Goal: Transaction & Acquisition: Purchase product/service

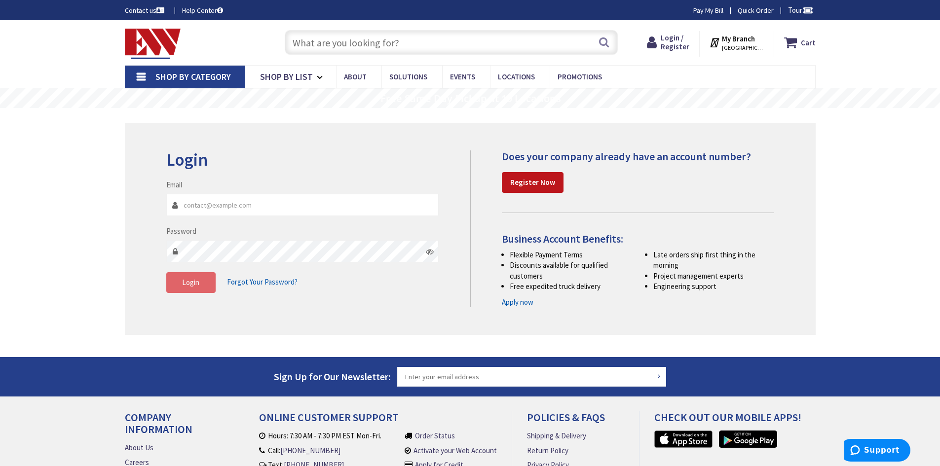
type input "[EMAIL_ADDRESS][DOMAIN_NAME]"
click at [186, 276] on button "Login" at bounding box center [190, 282] width 49 height 21
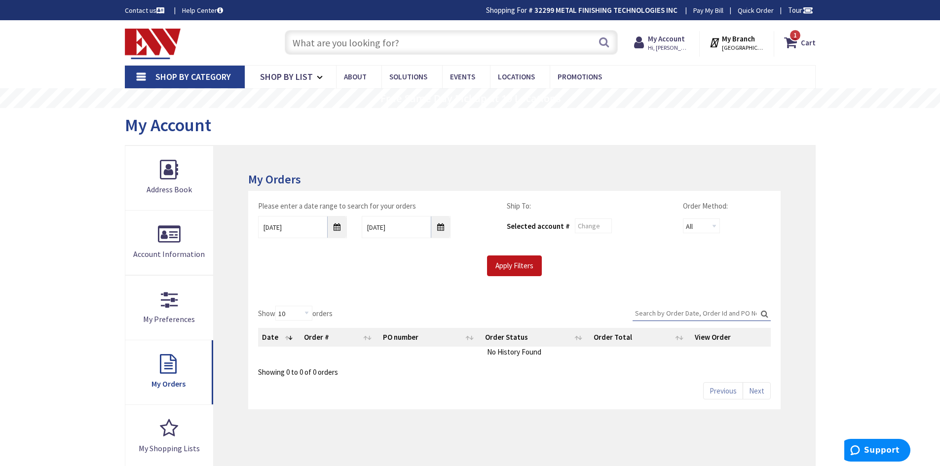
click at [350, 42] on input "text" at bounding box center [451, 42] width 333 height 25
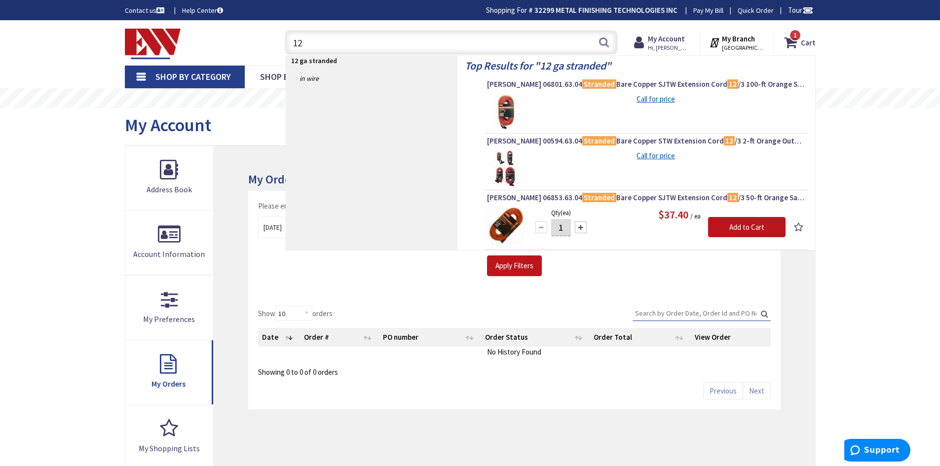
type input "1"
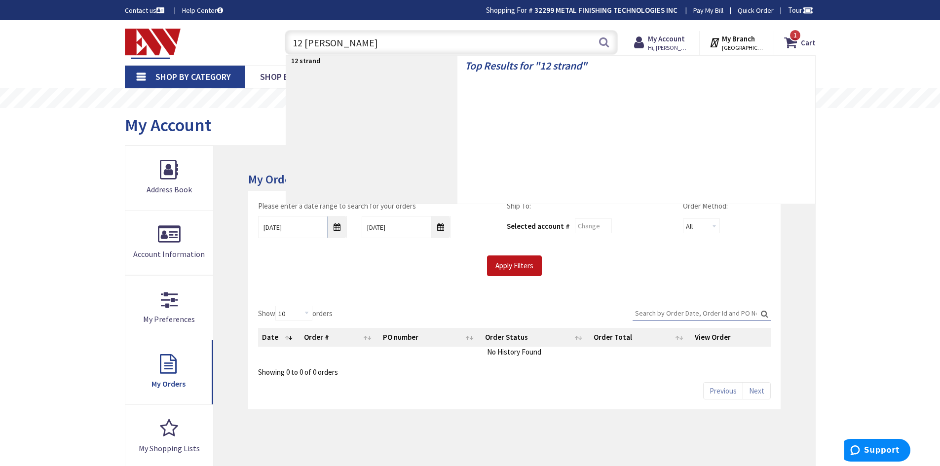
type input "12 stranded"
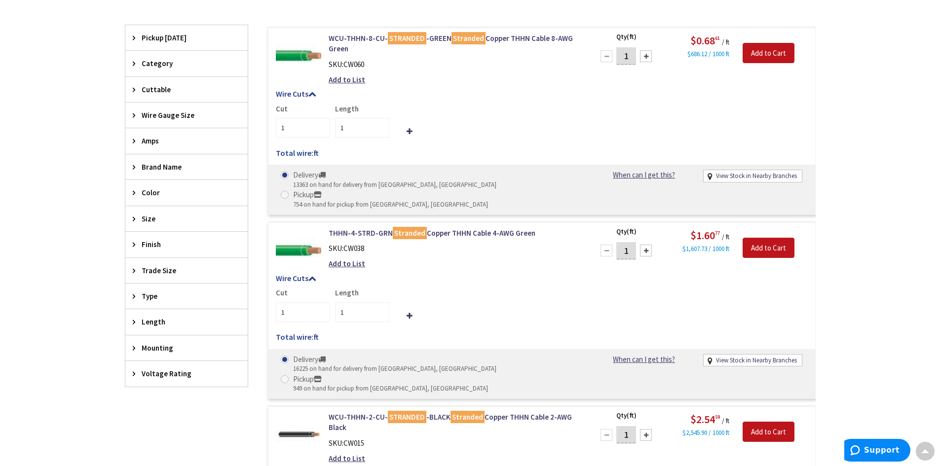
scroll to position [247, 0]
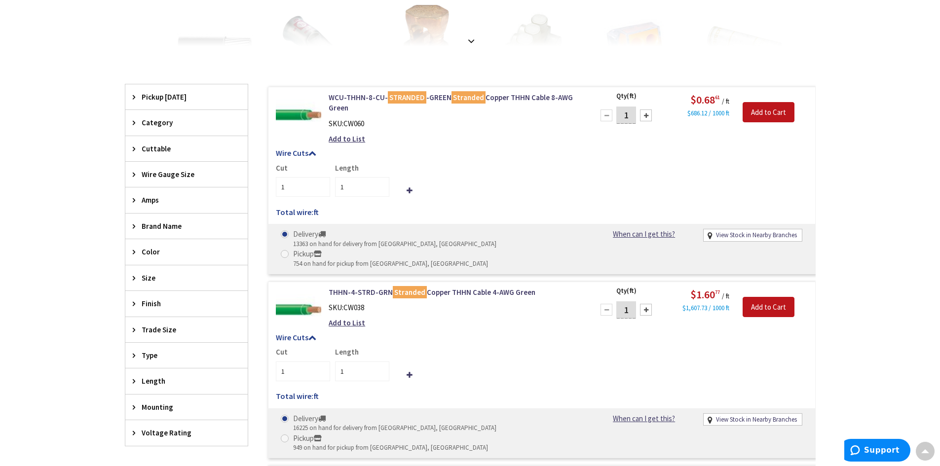
click at [176, 175] on span "Wire Gauge Size" at bounding box center [182, 174] width 80 height 10
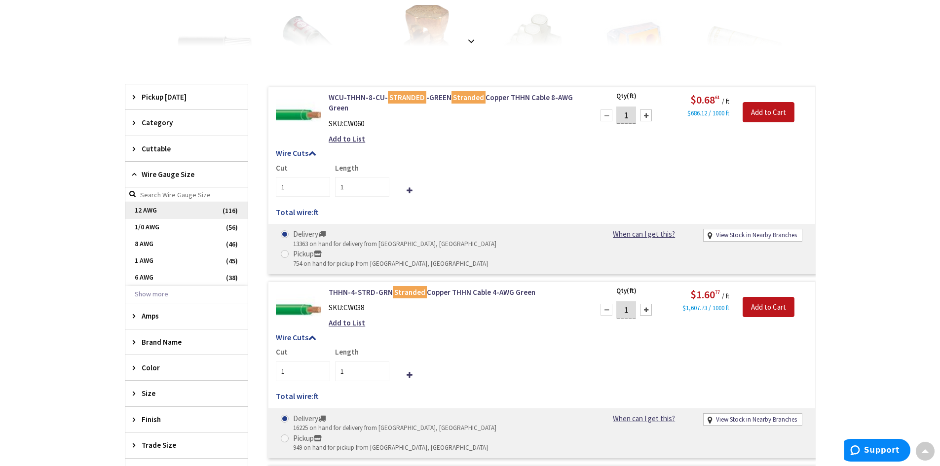
click at [149, 211] on span "12 AWG" at bounding box center [186, 210] width 122 height 17
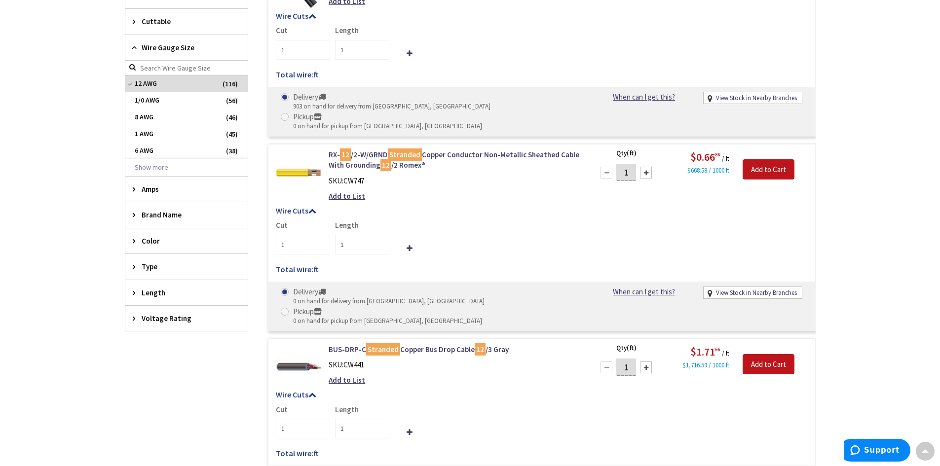
scroll to position [395, 0]
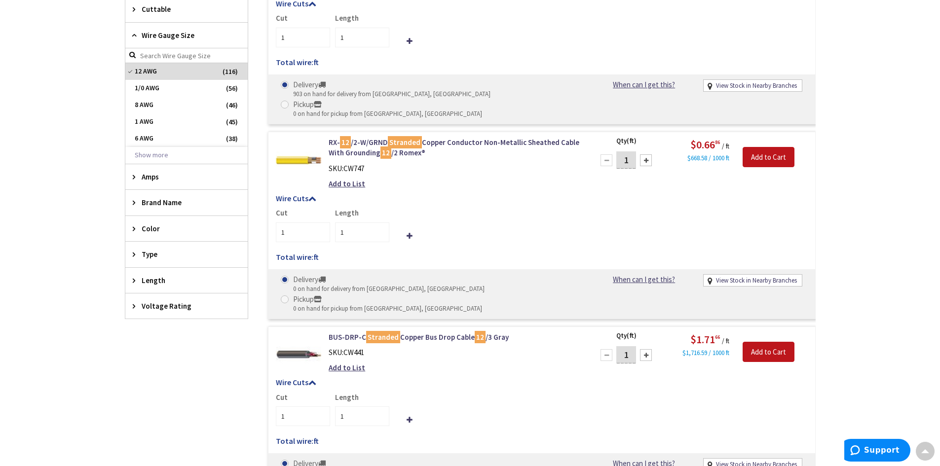
click at [155, 233] on span "Color" at bounding box center [182, 229] width 80 height 10
click at [152, 347] on button "Show more" at bounding box center [186, 349] width 122 height 17
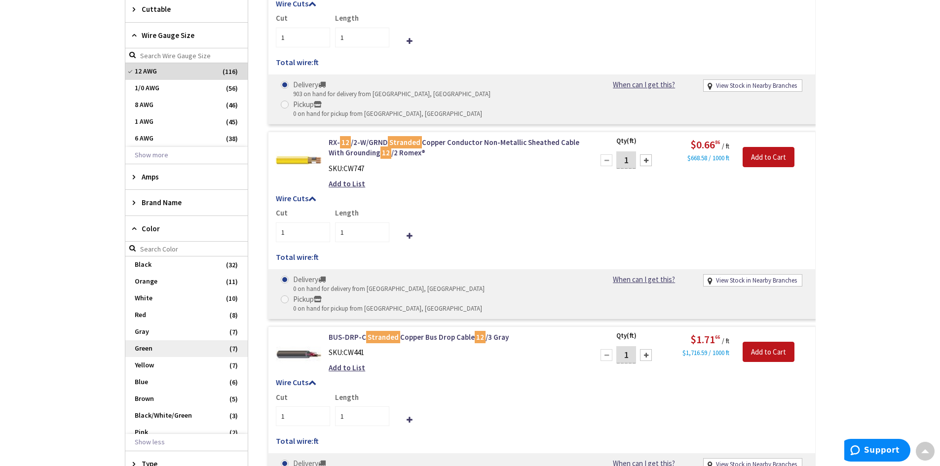
click at [155, 350] on span "Green" at bounding box center [186, 349] width 122 height 17
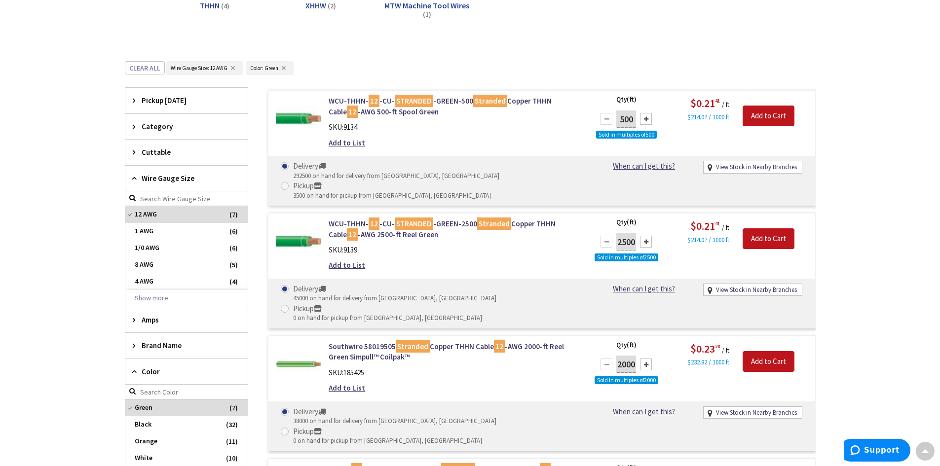
scroll to position [205, 0]
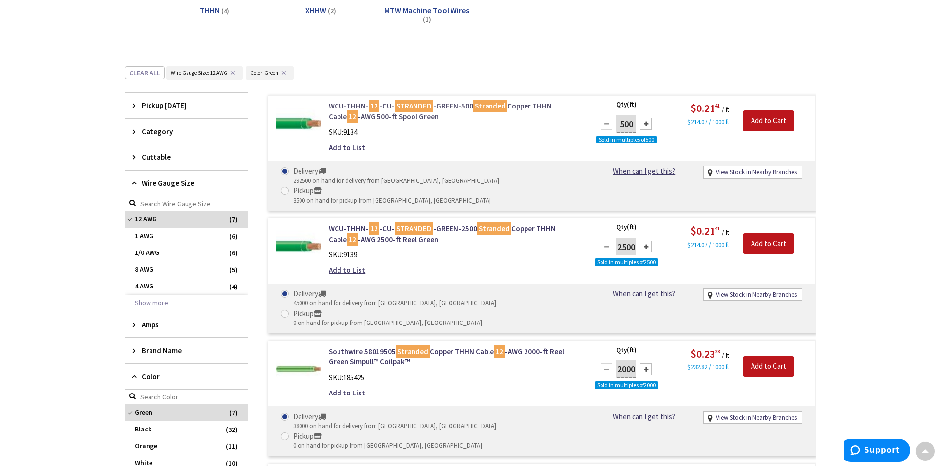
click at [450, 109] on link "WCU-THHN- 12 -CU- STRANDED -GREEN-500 Stranded Copper THHN Cable 12 -AWG 500-ft…" at bounding box center [454, 111] width 251 height 21
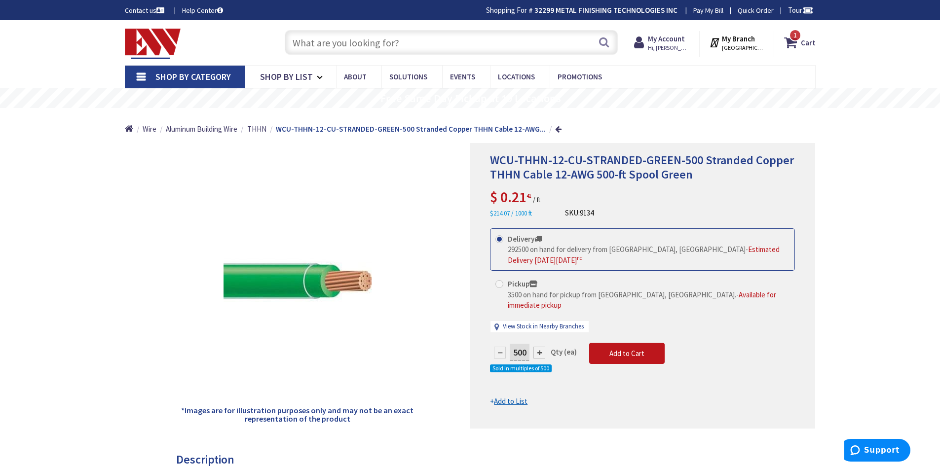
drag, startPoint x: 524, startPoint y: 341, endPoint x: 490, endPoint y: 344, distance: 34.2
click at [490, 344] on div "500" at bounding box center [519, 353] width 59 height 20
type input "1000"
click at [582, 399] on div "WCU-THHN-12-CU-STRANDED-GREEN-500 Stranded Copper THHN Cable 12-AWG 500-ft Spoo…" at bounding box center [643, 286] width 346 height 286
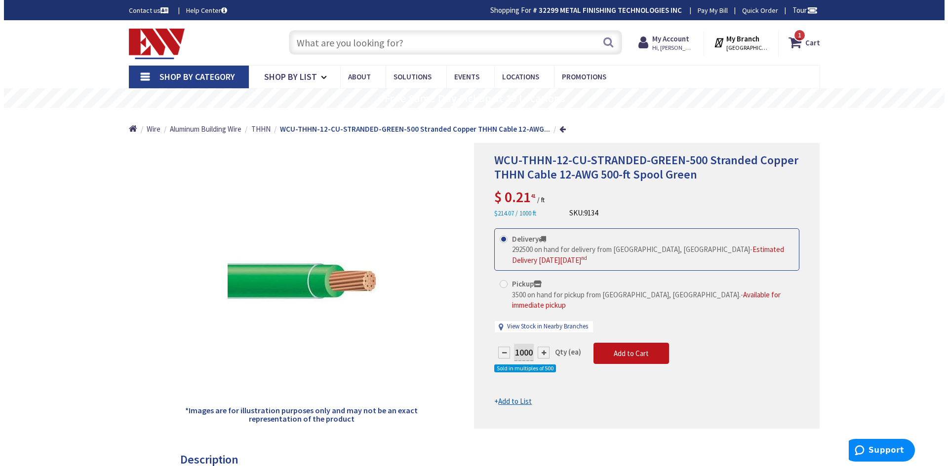
scroll to position [49, 0]
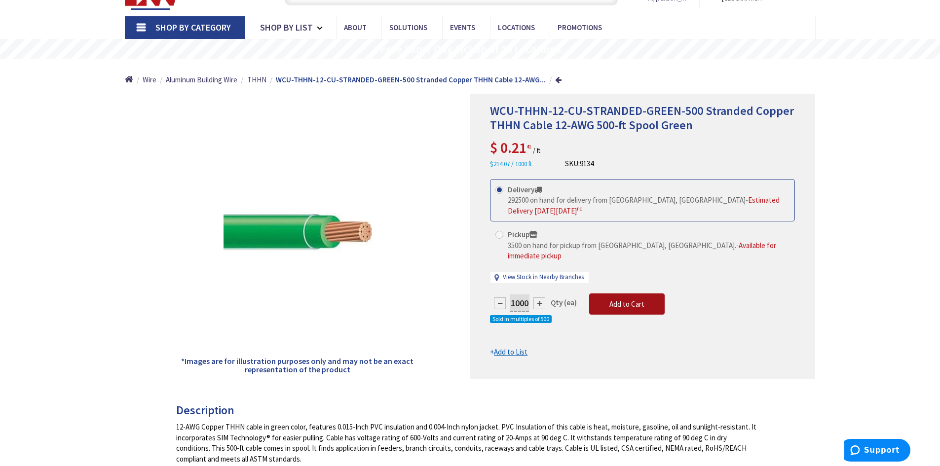
click at [628, 300] on span "Add to Cart" at bounding box center [627, 304] width 35 height 9
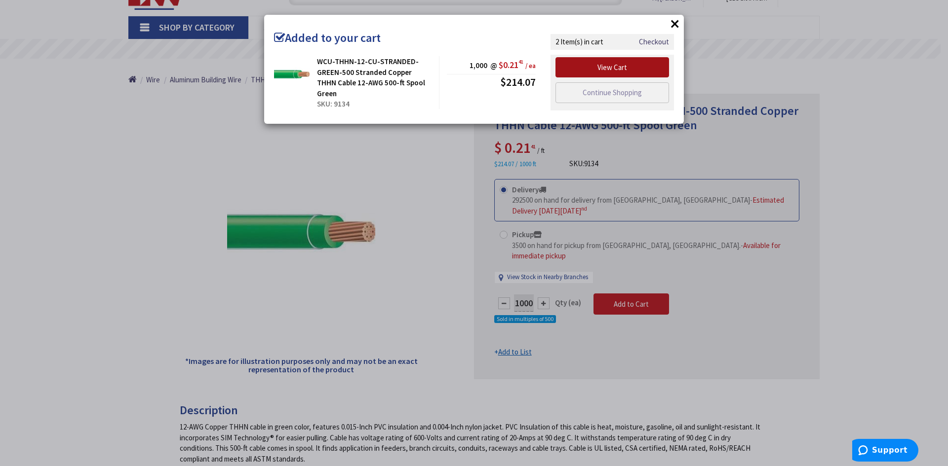
click at [616, 67] on link "View Cart" at bounding box center [612, 67] width 114 height 21
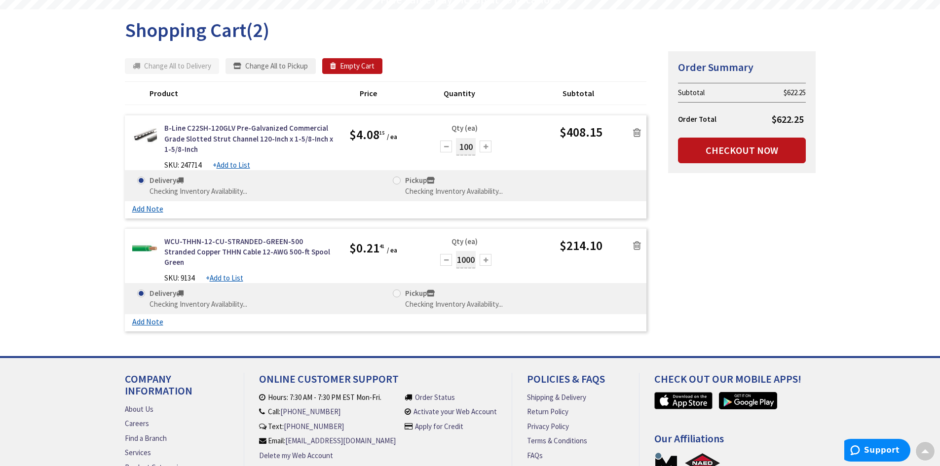
click at [639, 133] on icon at bounding box center [637, 133] width 8 height 10
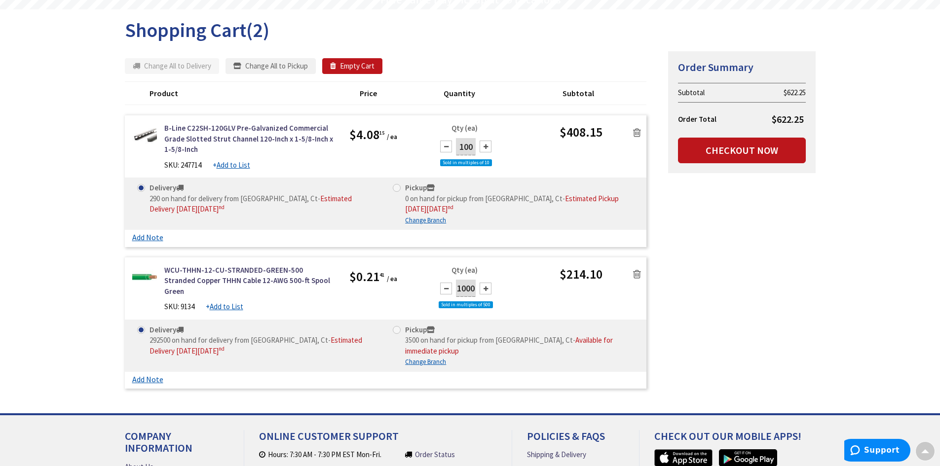
click at [637, 133] on icon at bounding box center [637, 133] width 8 height 10
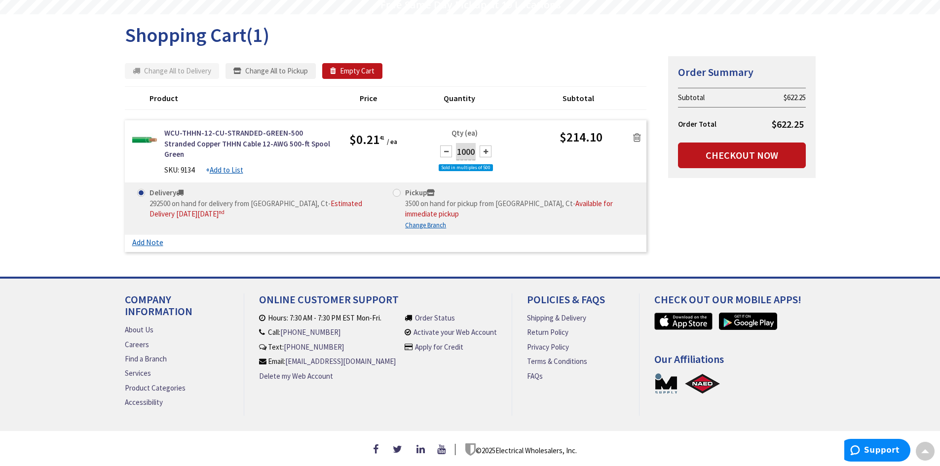
scroll to position [87, 0]
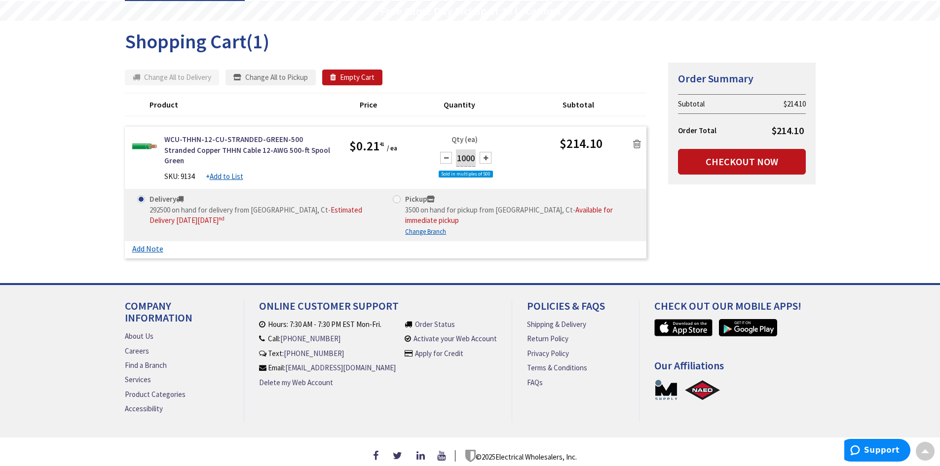
click at [694, 241] on div "Summary Order Summary Subtotal $214.10 Order Total $214.10 Checkout Now Some it…" at bounding box center [470, 162] width 706 height 201
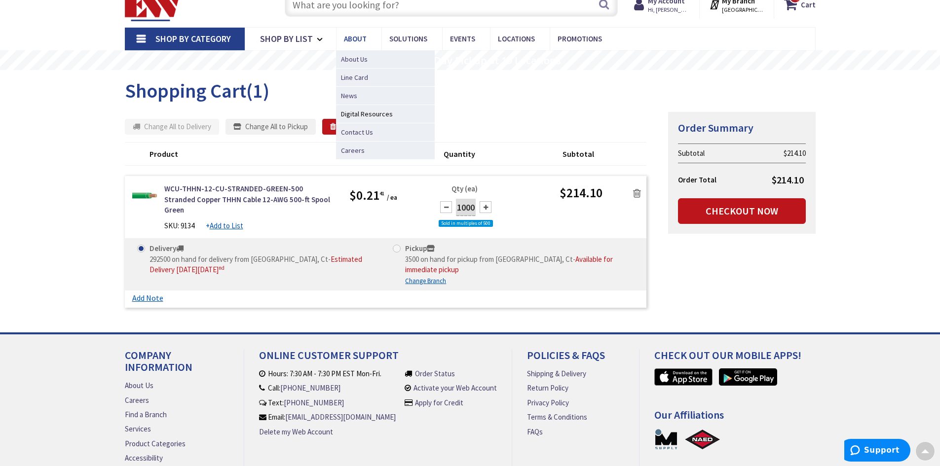
scroll to position [0, 0]
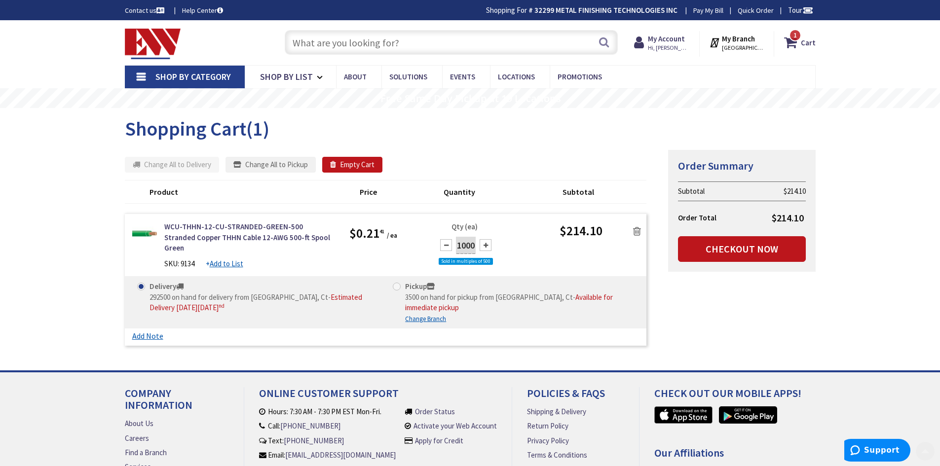
click at [332, 49] on input "text" at bounding box center [451, 42] width 333 height 25
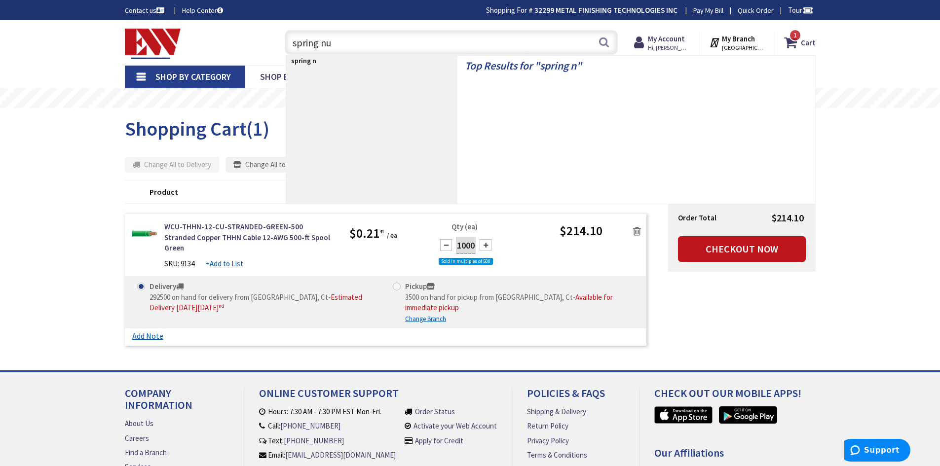
type input "spring nut"
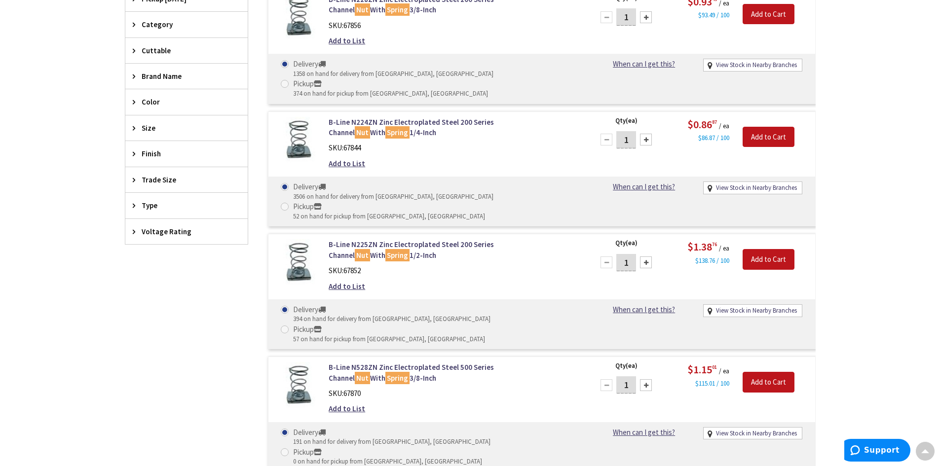
scroll to position [247, 0]
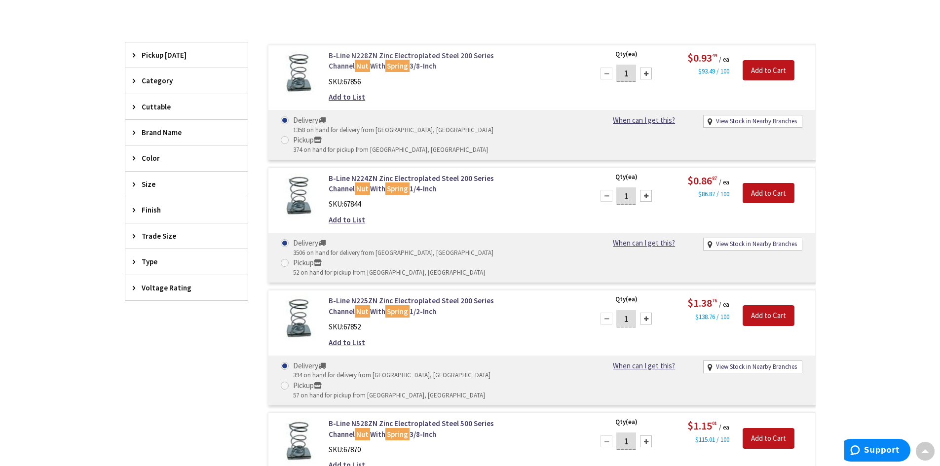
click at [428, 56] on link "B-Line N228ZN Zinc Electroplated Steel 200 Series Channel Nut With Spring 3/8-I…" at bounding box center [454, 60] width 251 height 21
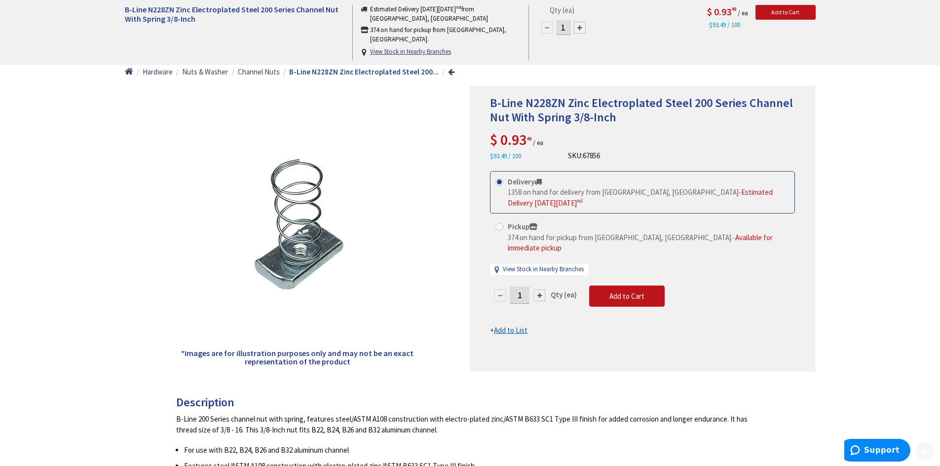
scroll to position [197, 0]
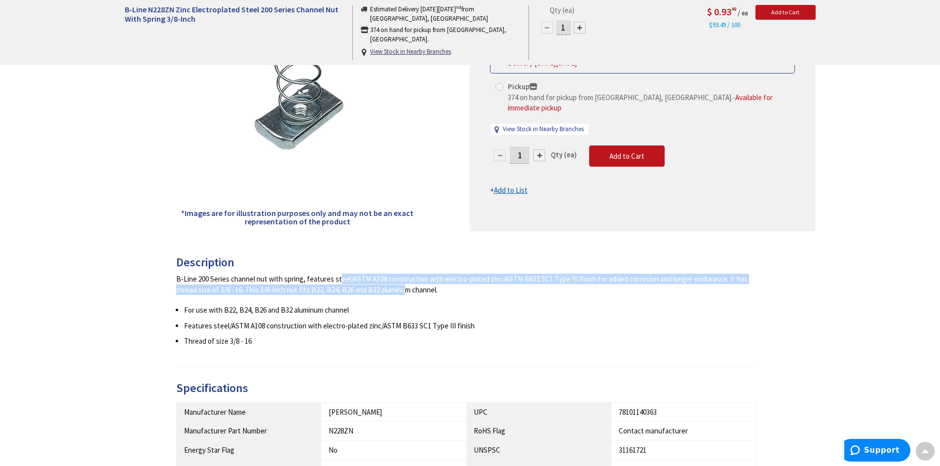
drag, startPoint x: 302, startPoint y: 280, endPoint x: 362, endPoint y: 287, distance: 60.7
click at [362, 287] on div "B-Line 200 Series channel nut with spring, features steel/ASTM A108 constructio…" at bounding box center [466, 284] width 581 height 21
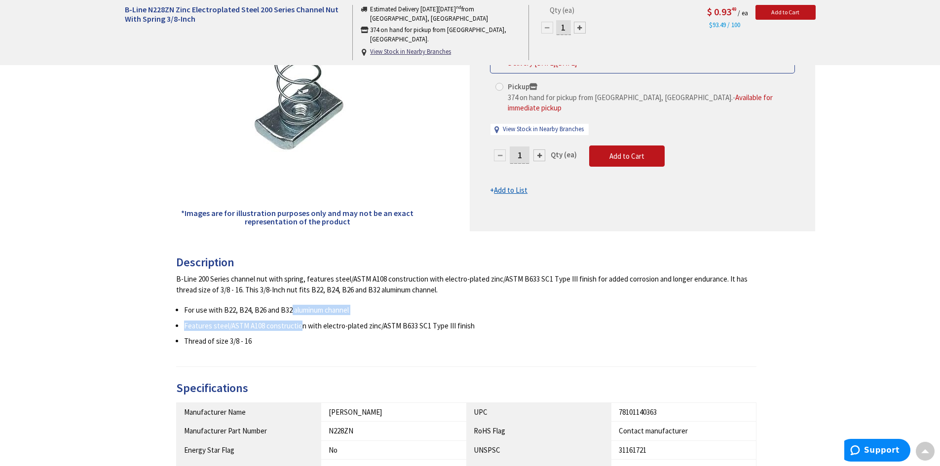
drag, startPoint x: 290, startPoint y: 309, endPoint x: 300, endPoint y: 324, distance: 17.8
click at [300, 324] on ul "For use with B22, B24, B26 and B32 aluminum channel Features steel/ASTM A108 co…" at bounding box center [466, 325] width 581 height 41
click at [300, 324] on li "Features steel/ASTM A108 construction with electro-plated zinc/ASTM B633 SC1 Ty…" at bounding box center [470, 326] width 573 height 10
drag, startPoint x: 402, startPoint y: 278, endPoint x: 410, endPoint y: 289, distance: 13.6
click at [410, 289] on div "B-Line 200 Series channel nut with spring, features steel/ASTM A108 constructio…" at bounding box center [466, 284] width 581 height 21
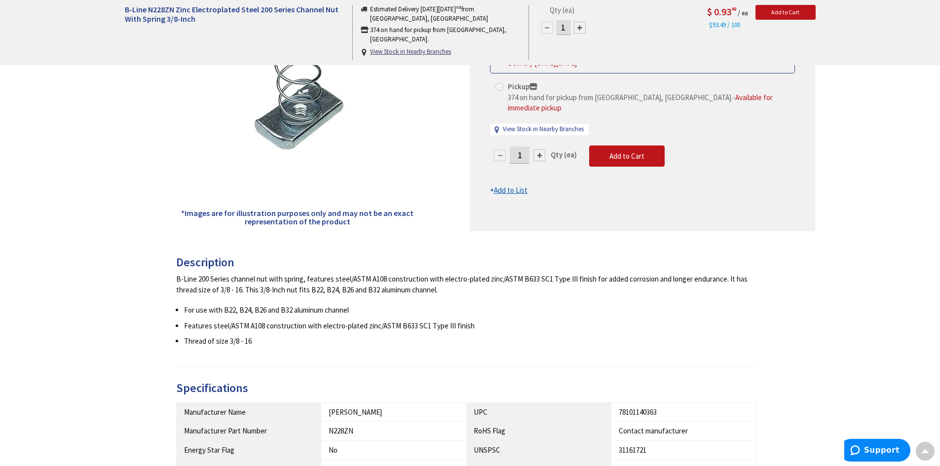
click at [410, 289] on div "B-Line 200 Series channel nut with spring, features steel/ASTM A108 constructio…" at bounding box center [466, 284] width 581 height 21
